Goal: Navigation & Orientation: Find specific page/section

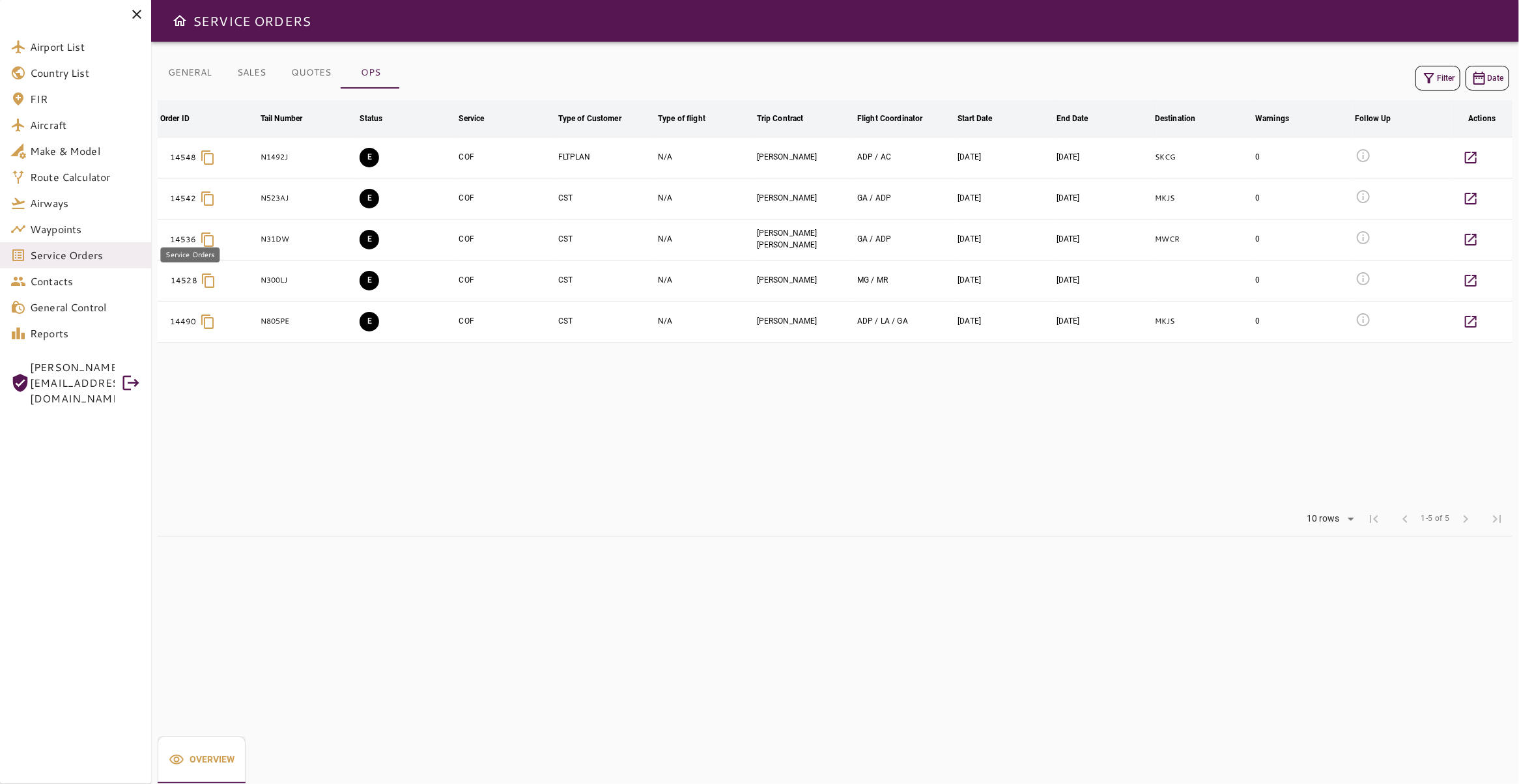
click at [83, 258] on span "Service Orders" at bounding box center [85, 255] width 111 height 16
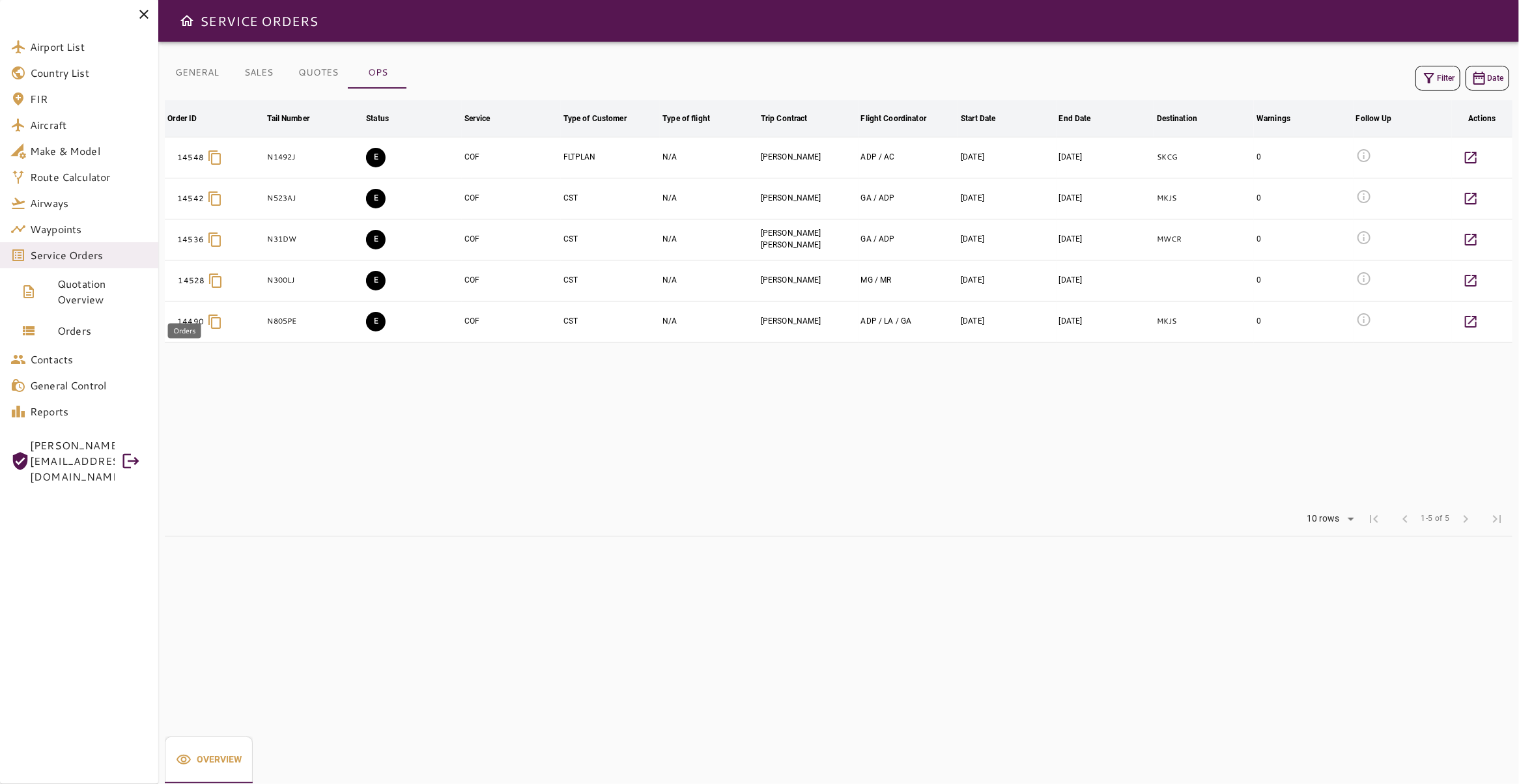
click at [93, 332] on span "Orders" at bounding box center [102, 331] width 91 height 16
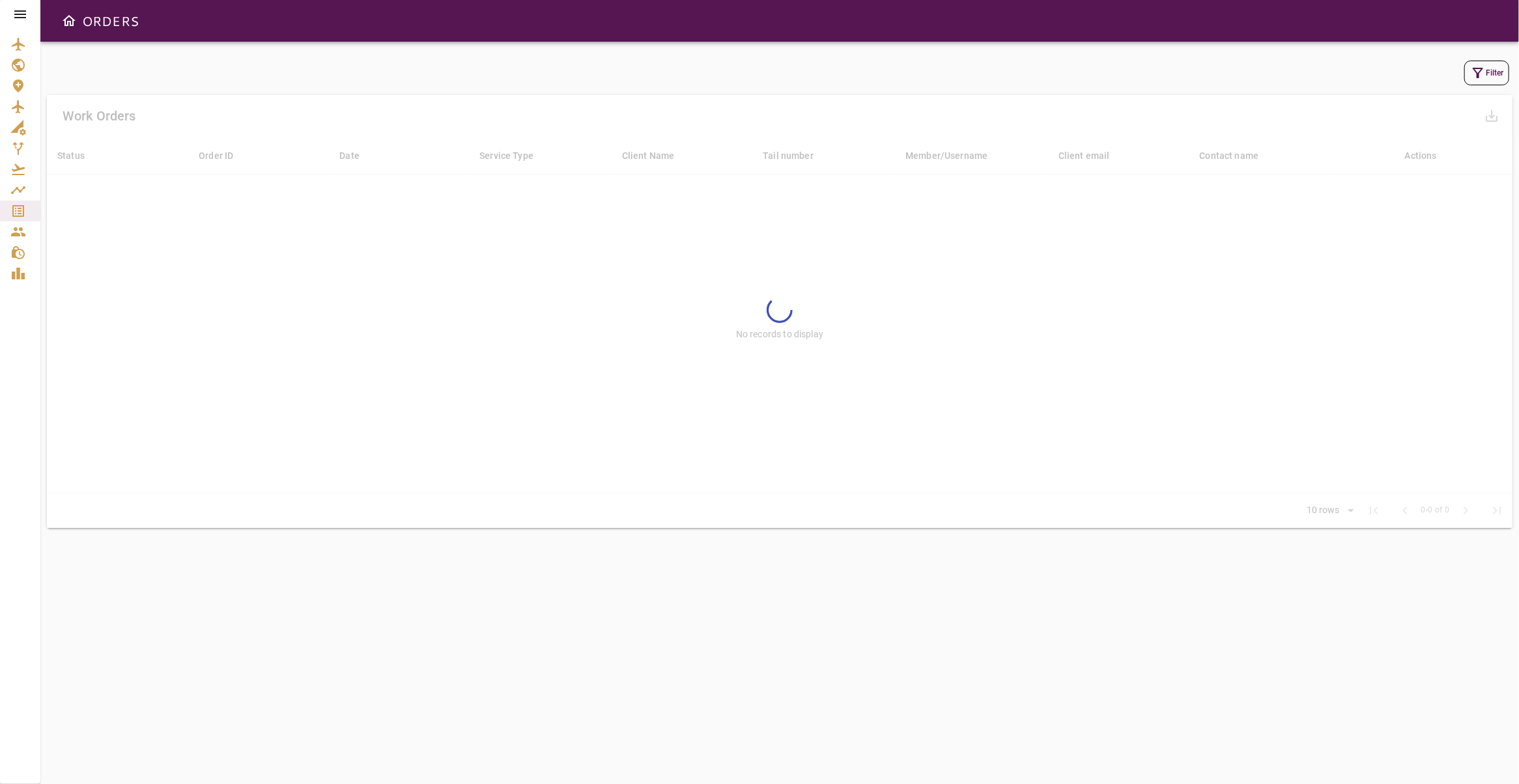
click at [1472, 73] on icon "button" at bounding box center [1478, 73] width 10 height 10
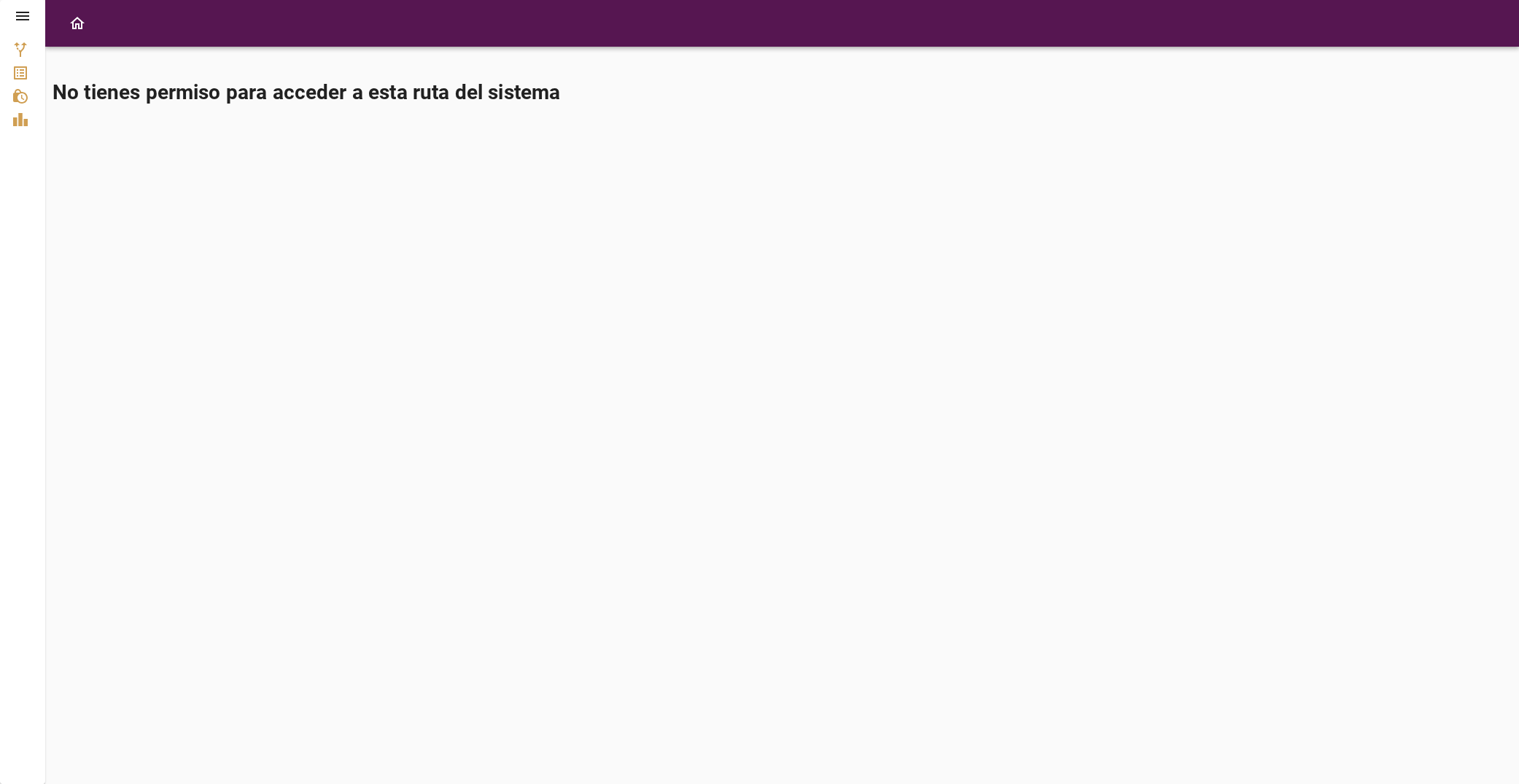
click at [1286, 103] on h1 "No tienes permiso para acceder a esta ruta del sistema" at bounding box center [782, 92] width 1459 height 29
